Goal: Task Accomplishment & Management: Manage account settings

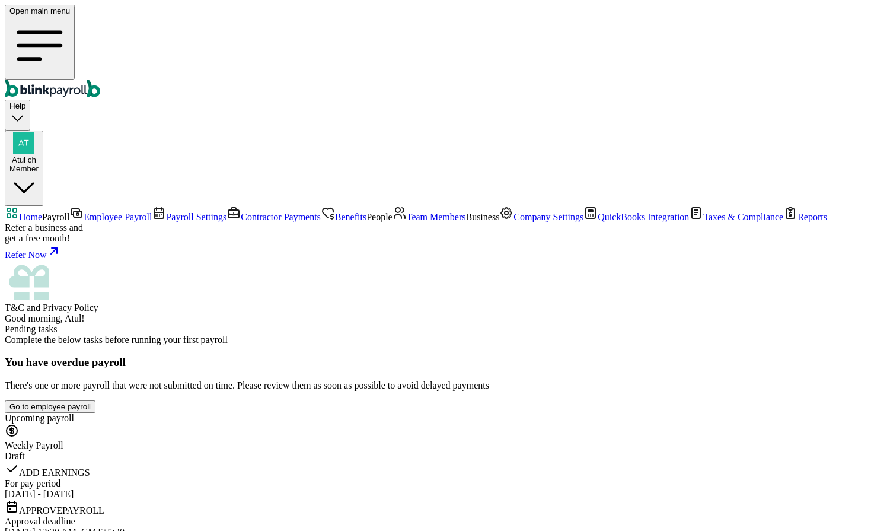
click at [87, 212] on span "Employee Payroll" at bounding box center [118, 217] width 68 height 10
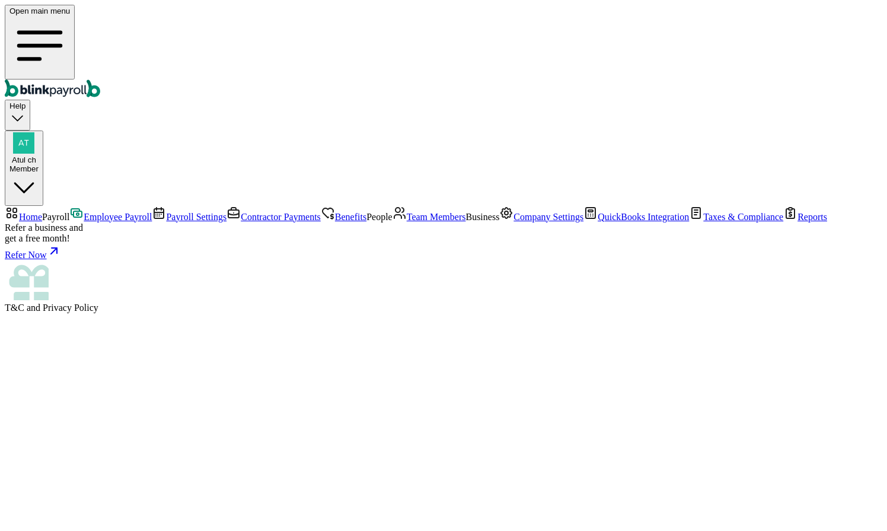
select select "direct_deposit"
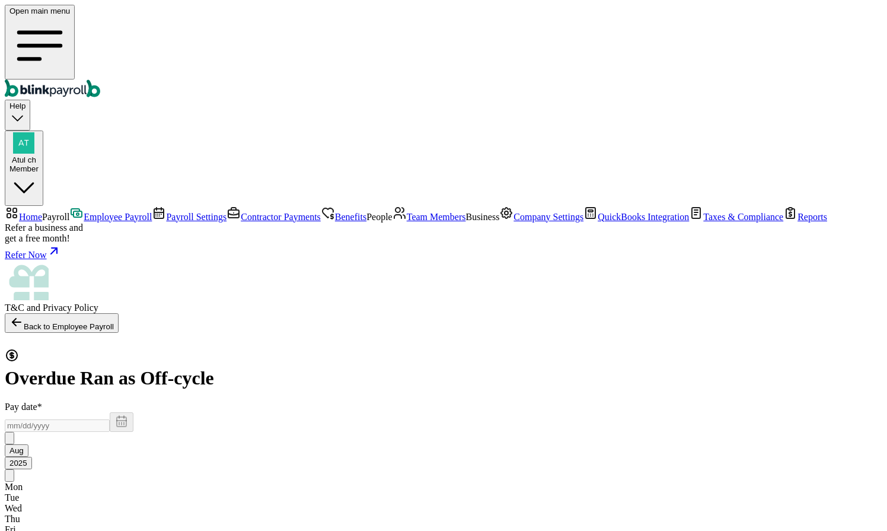
type input "08/18/2025"
type input "08/05/2025 ~ 08/11/2025"
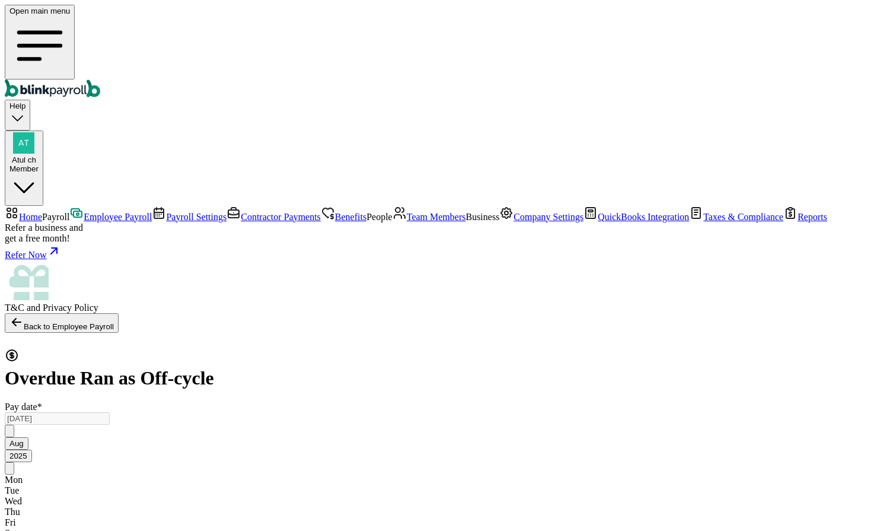
radio input "true"
select select "3215"
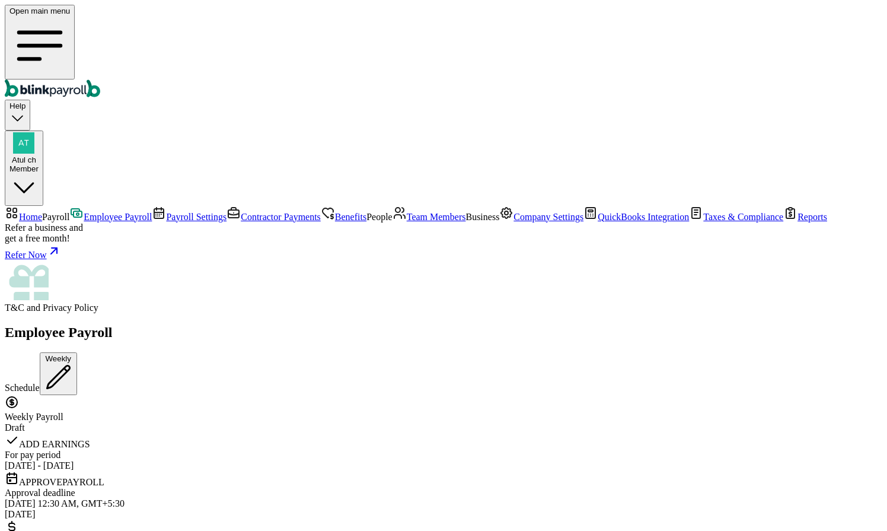
click at [84, 212] on span "Employee Payroll" at bounding box center [118, 217] width 68 height 10
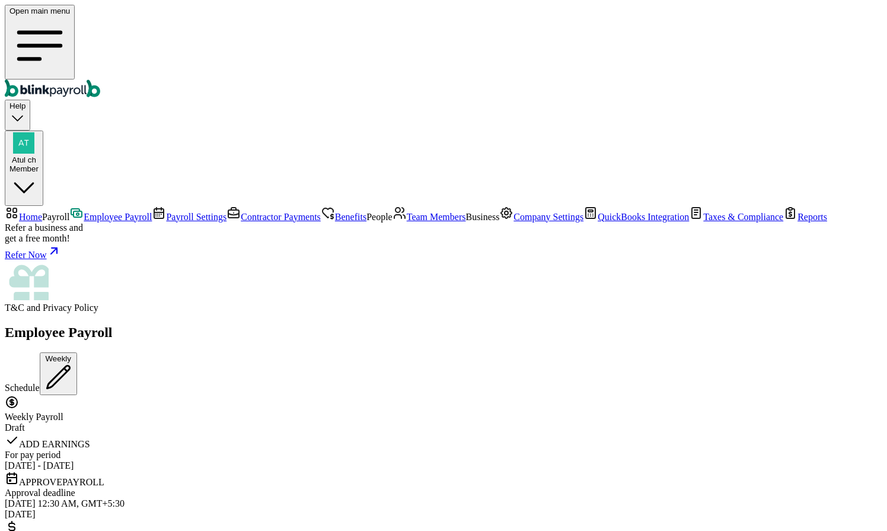
scroll to position [3332, 0]
type textarea "testing"
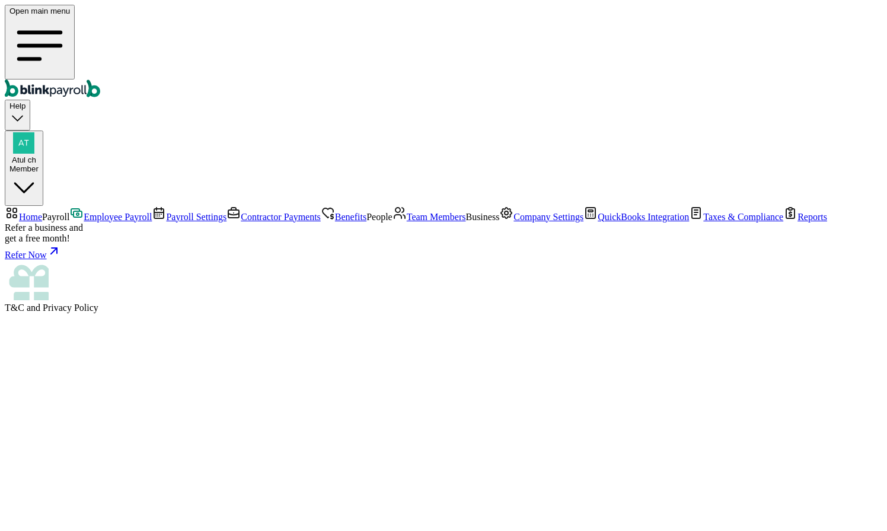
select select "direct_deposit"
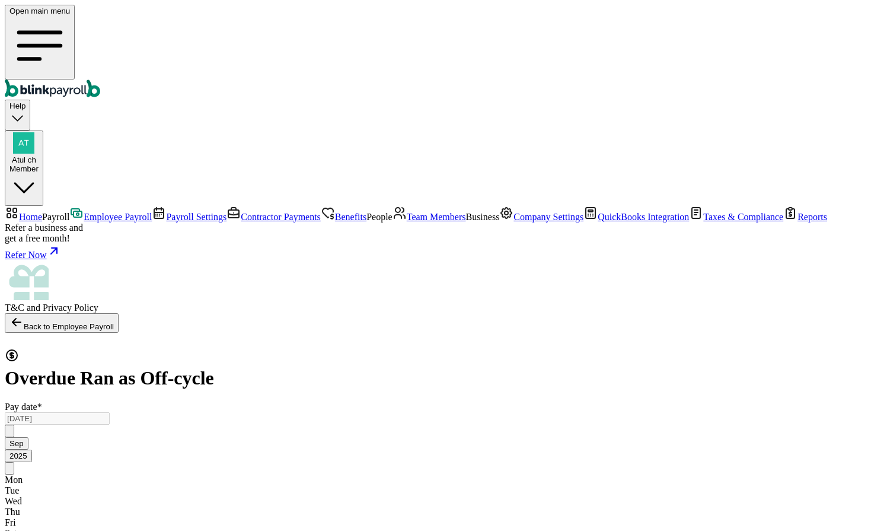
click at [88, 212] on span "Employee Payroll" at bounding box center [118, 217] width 68 height 10
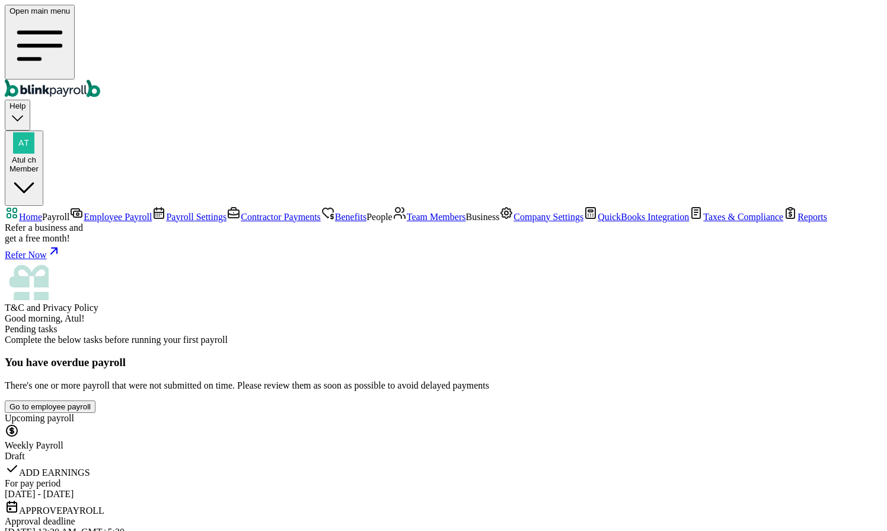
click at [42, 212] on span "Home" at bounding box center [30, 217] width 23 height 10
drag, startPoint x: 292, startPoint y: 69, endPoint x: 165, endPoint y: 77, distance: 127.2
click at [85, 313] on span "Good morning, Atul!" at bounding box center [45, 318] width 80 height 10
click at [84, 212] on span "Employee Payroll" at bounding box center [118, 217] width 68 height 10
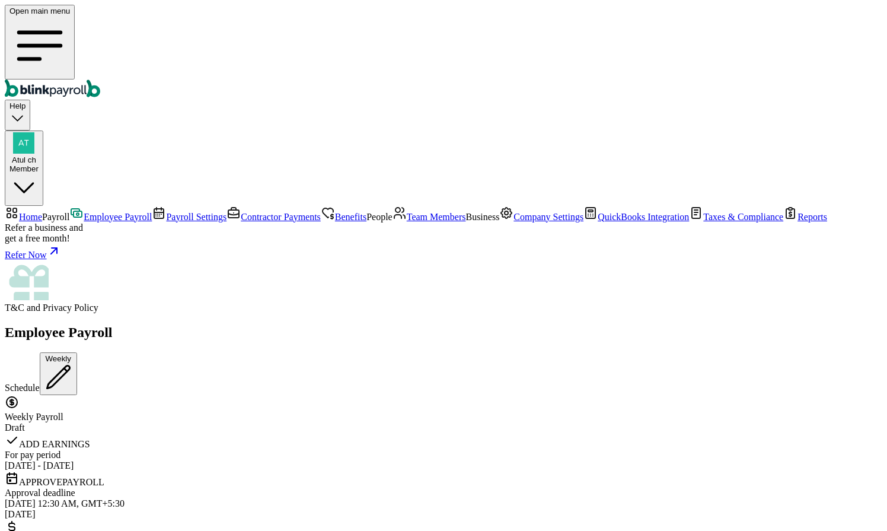
click at [39, 155] on div "Atul ch Member" at bounding box center [23, 164] width 29 height 18
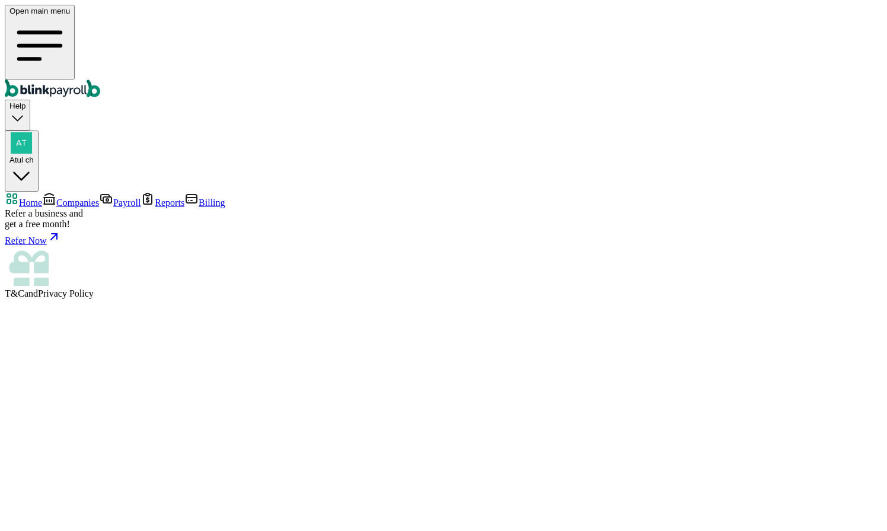
click at [85, 198] on link "Companies" at bounding box center [70, 203] width 57 height 10
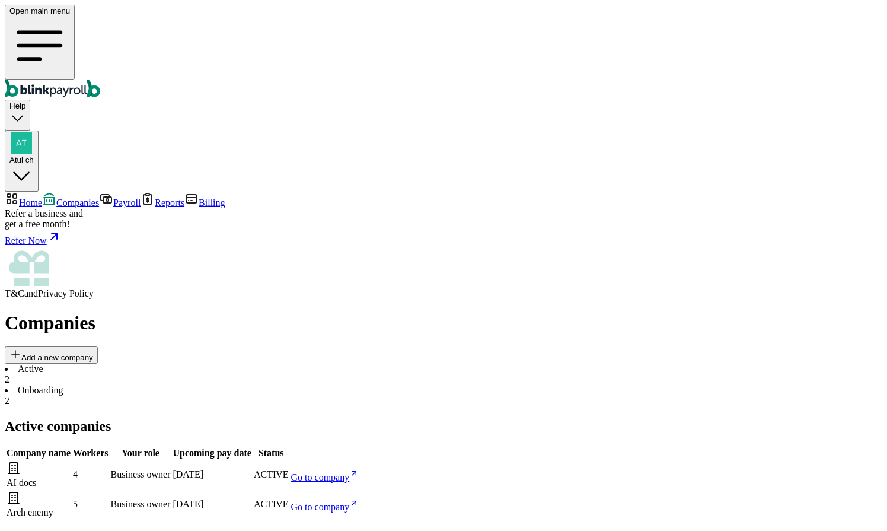
click at [350, 502] on span "Go to company" at bounding box center [320, 507] width 59 height 10
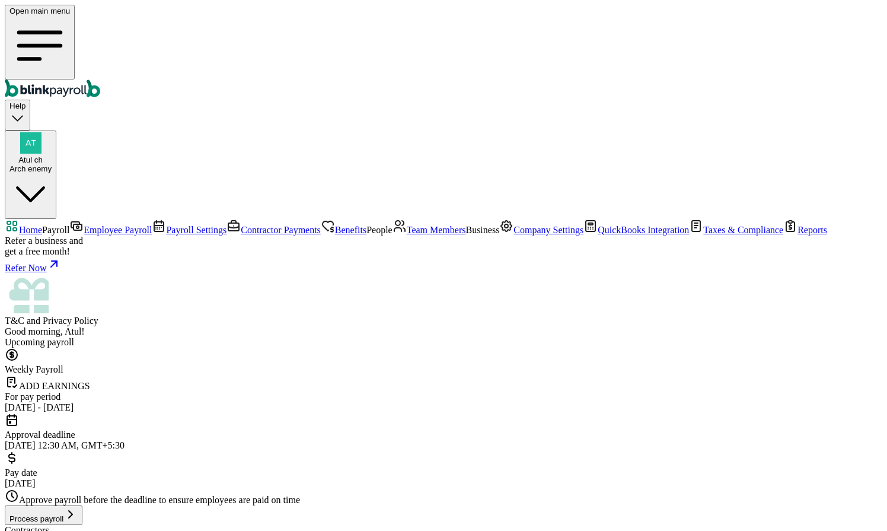
click at [407, 235] on span "Team Members" at bounding box center [436, 230] width 59 height 10
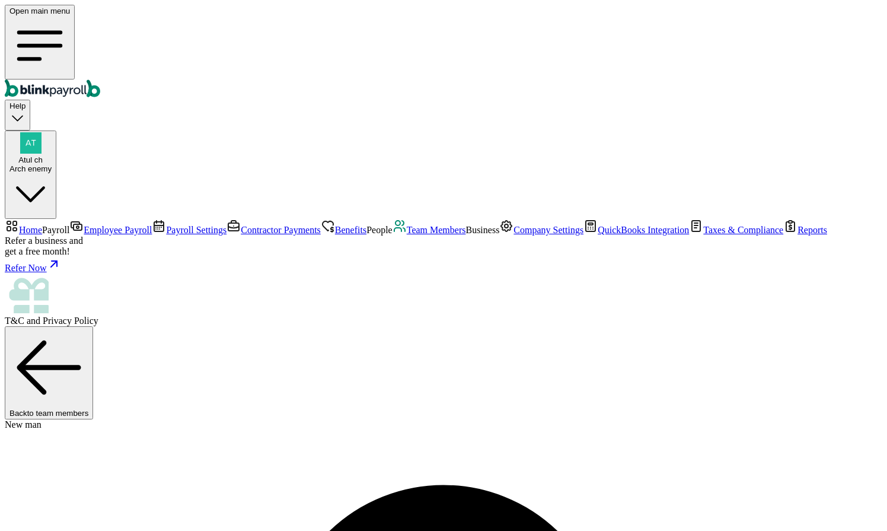
select select "2025"
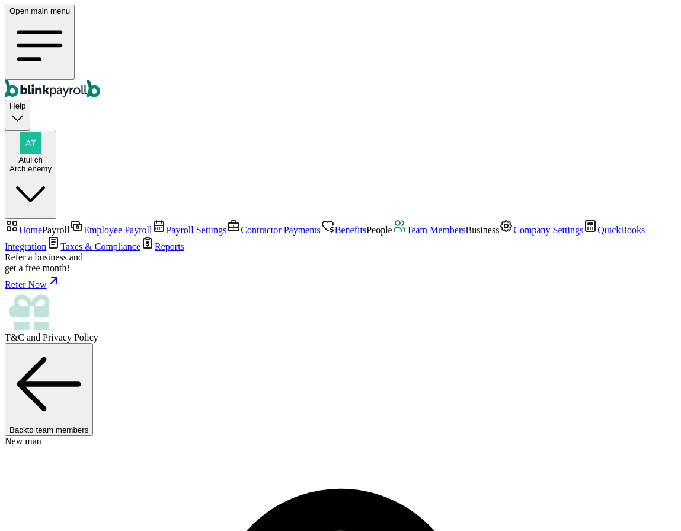
select select "2025"
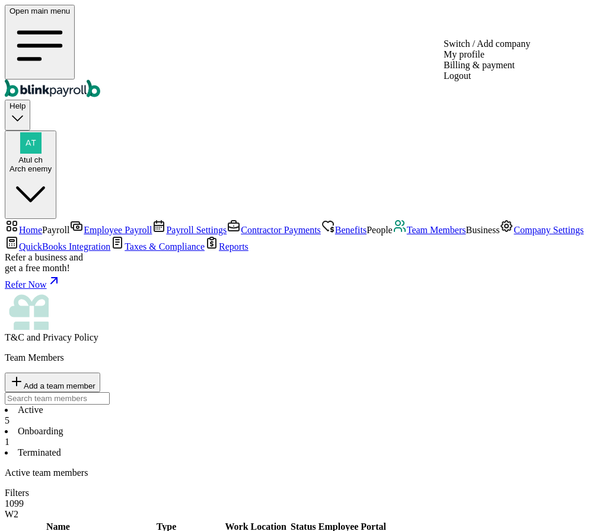
click at [52, 155] on div "Atul ch Arch enemy" at bounding box center [30, 164] width 42 height 18
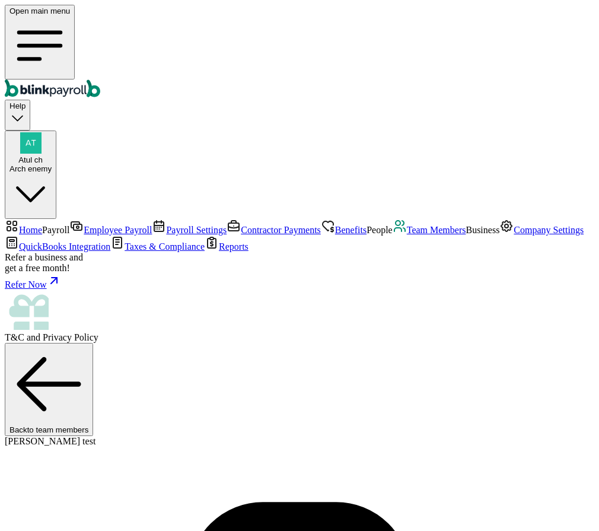
drag, startPoint x: 266, startPoint y: 348, endPoint x: 332, endPoint y: 348, distance: 65.2
copy span "[EMAIL_ADDRESS][DOMAIN_NAME]"
